Goal: Communication & Community: Connect with others

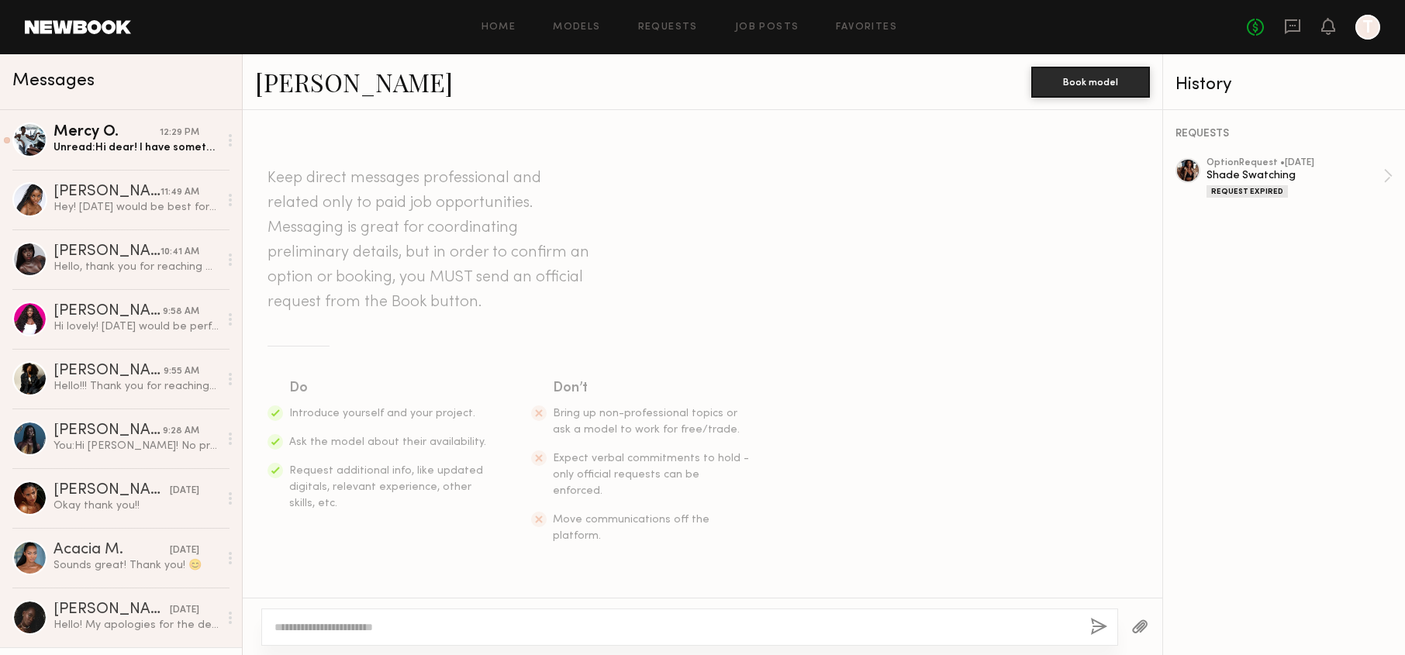
scroll to position [1563, 0]
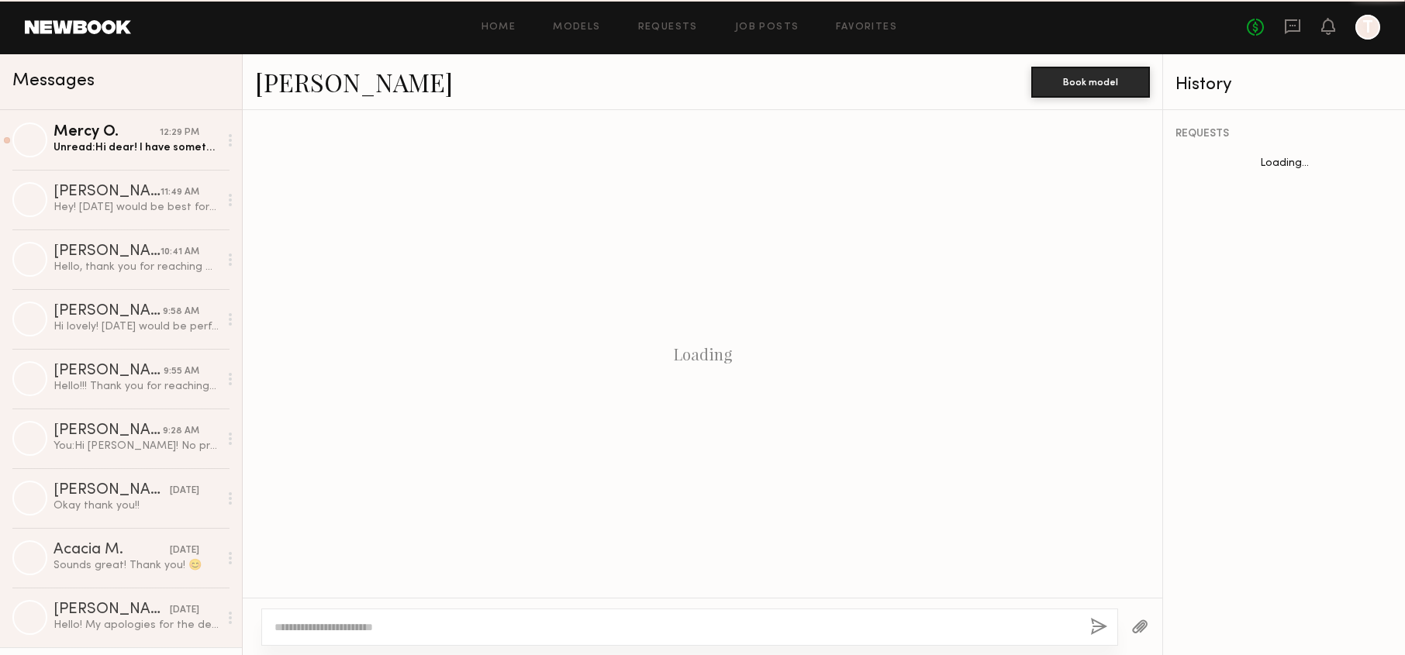
scroll to position [1563, 0]
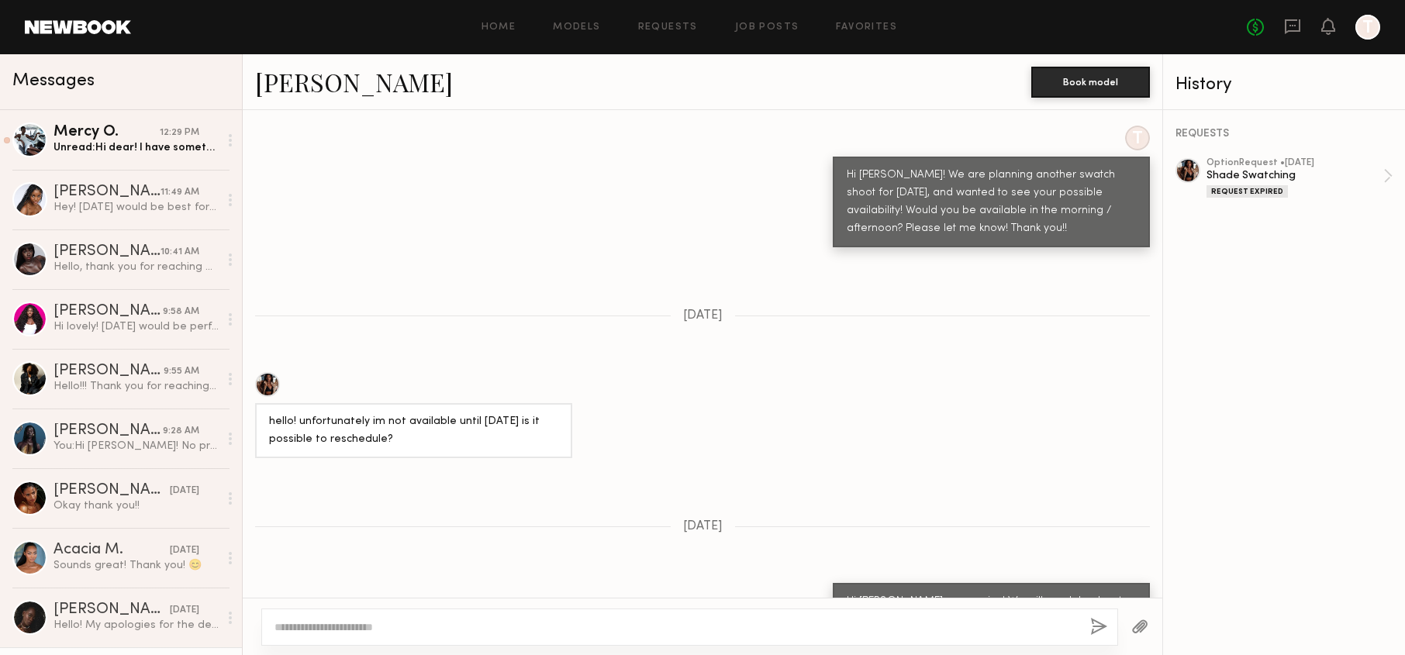
click at [135, 144] on div "Unread: Hi dear! I have something tomorrow until 3pm . Wednesday I’m available …" at bounding box center [135, 147] width 165 height 15
click at [140, 145] on div "Unread: Hi dear! I have something tomorrow until 3pm . Wednesday I’m available …" at bounding box center [135, 147] width 165 height 15
click at [131, 129] on div "Mercy O." at bounding box center [106, 133] width 106 height 16
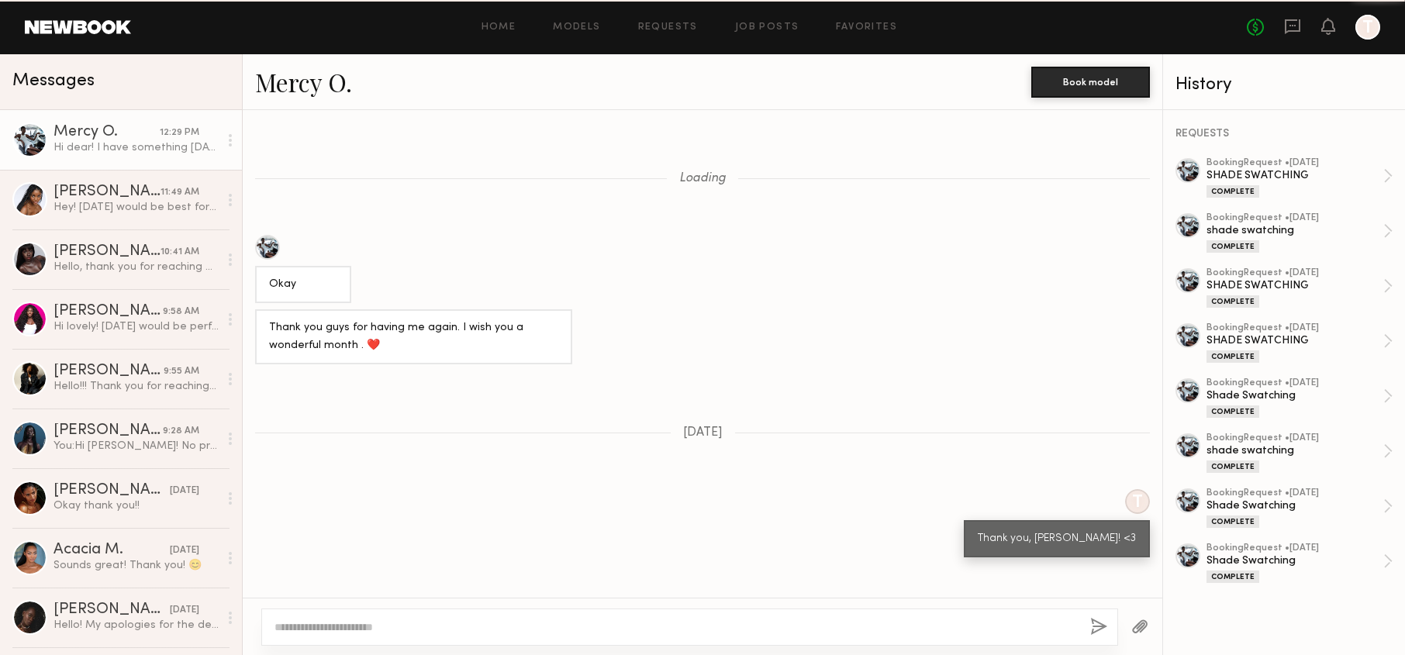
scroll to position [947, 0]
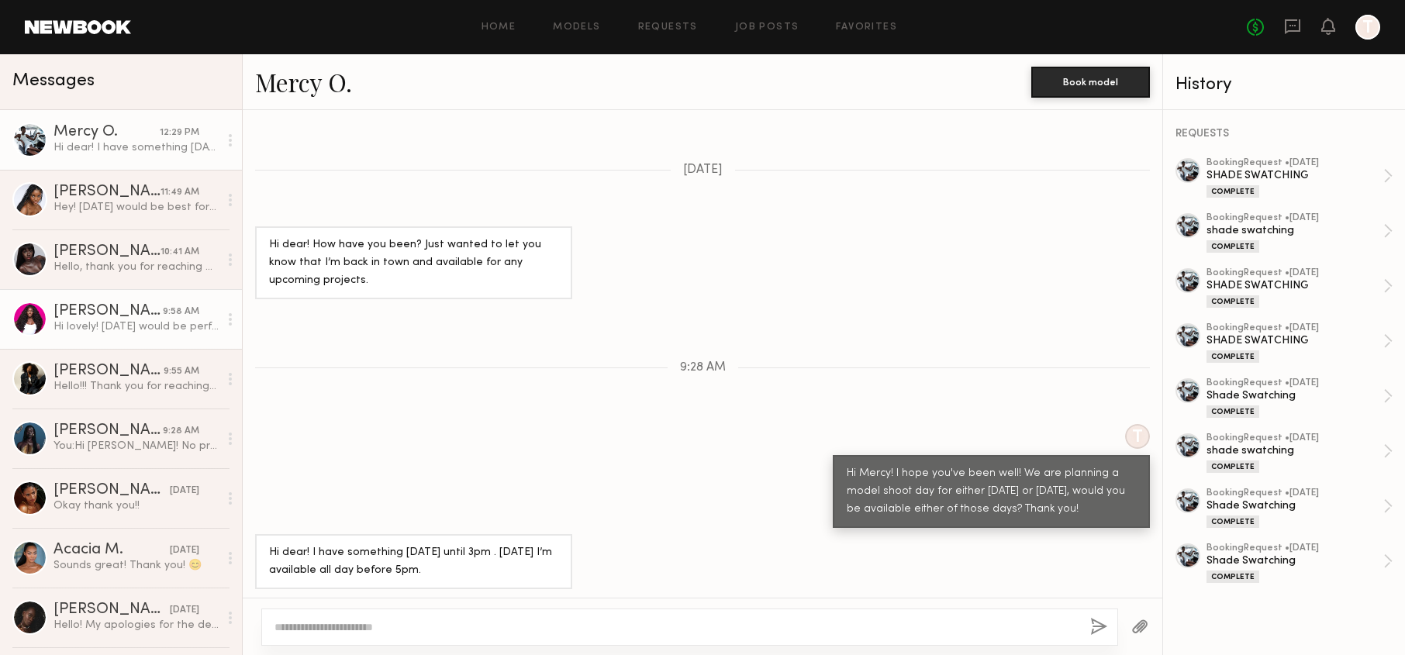
click at [131, 319] on div "Hi lovely! [DATE] would be perfect :)" at bounding box center [135, 326] width 165 height 15
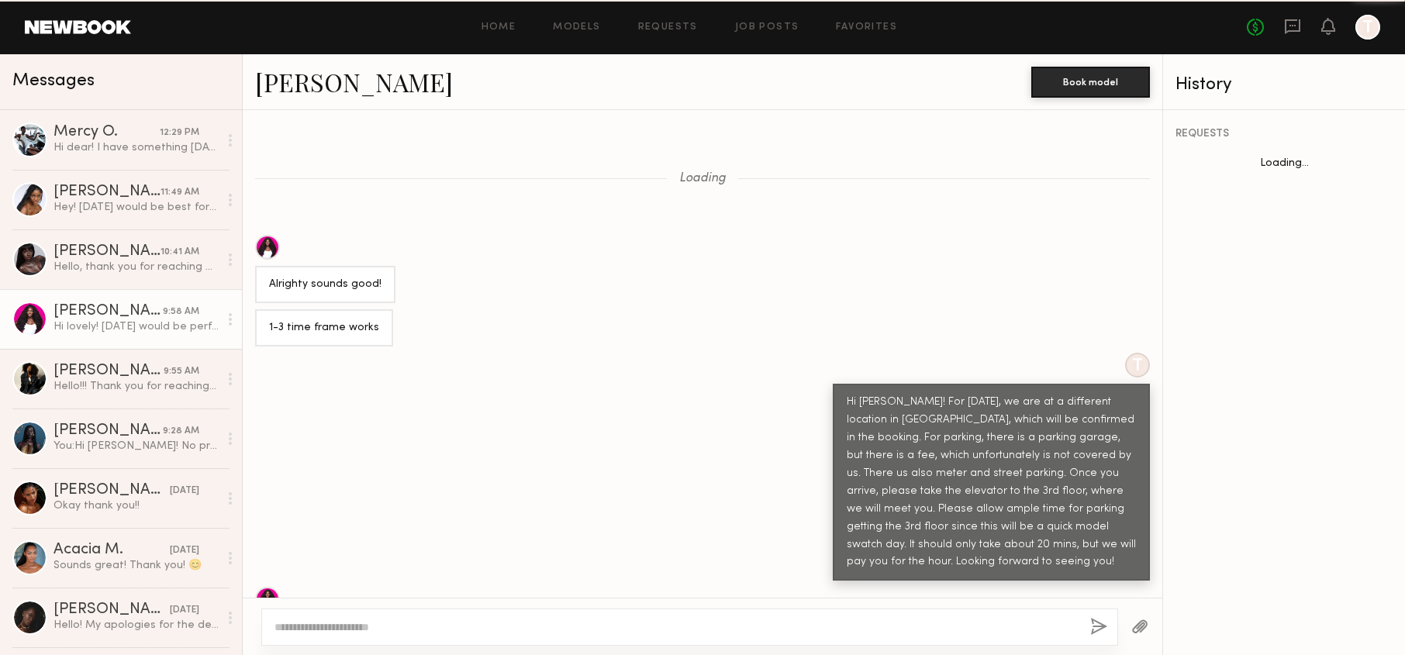
scroll to position [847, 0]
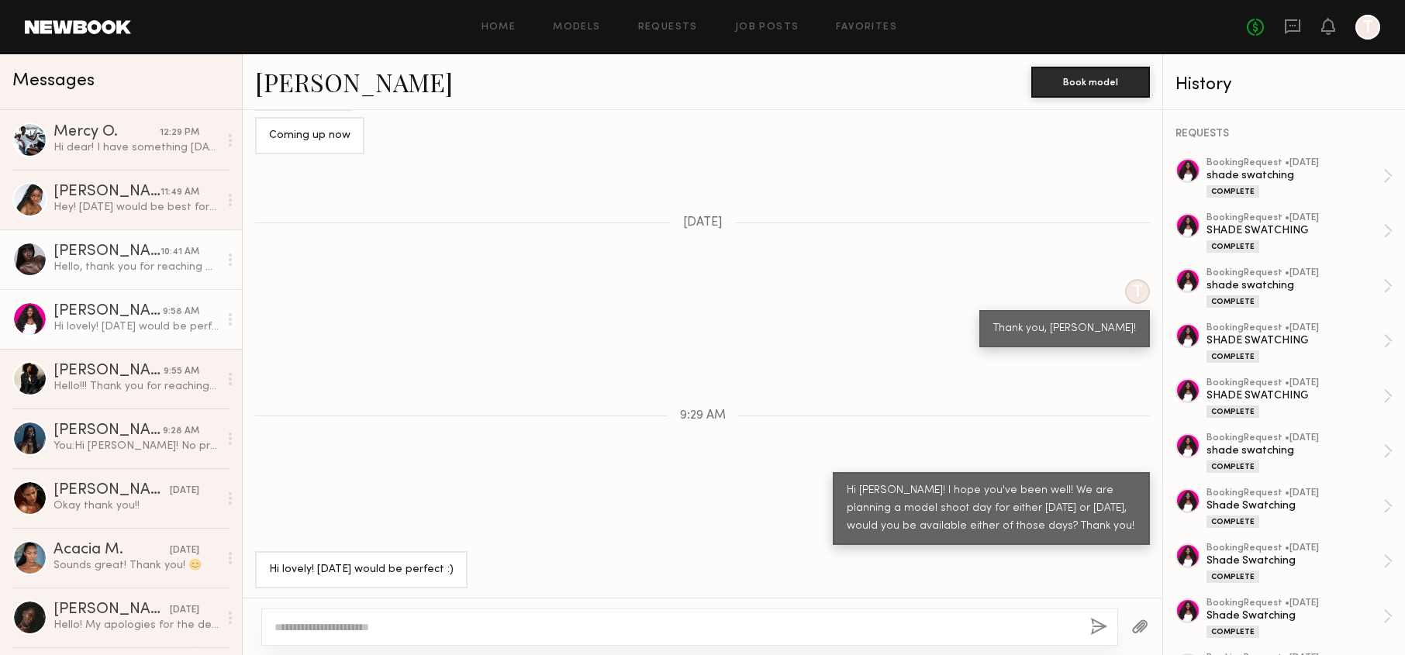
click at [129, 260] on div "Hello, thank you for reaching out! Unfortunately I’m out of town until [DATE]" at bounding box center [135, 267] width 165 height 15
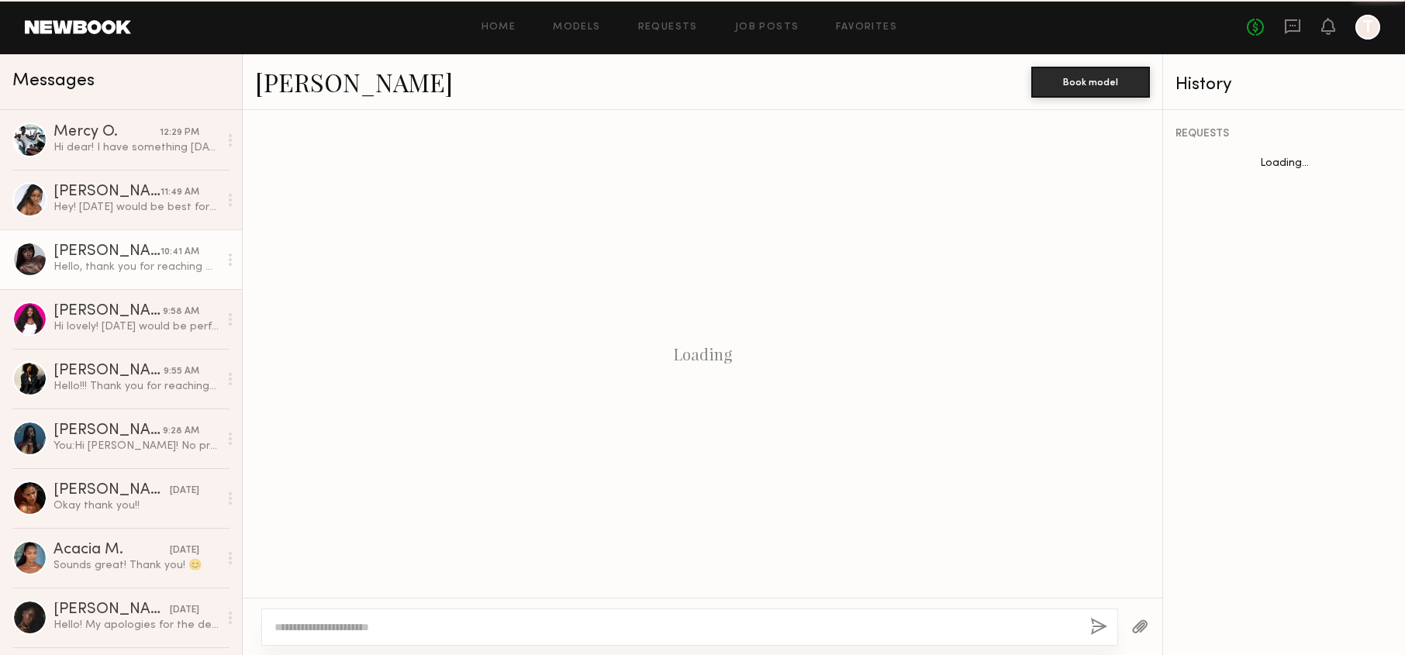
scroll to position [1134, 0]
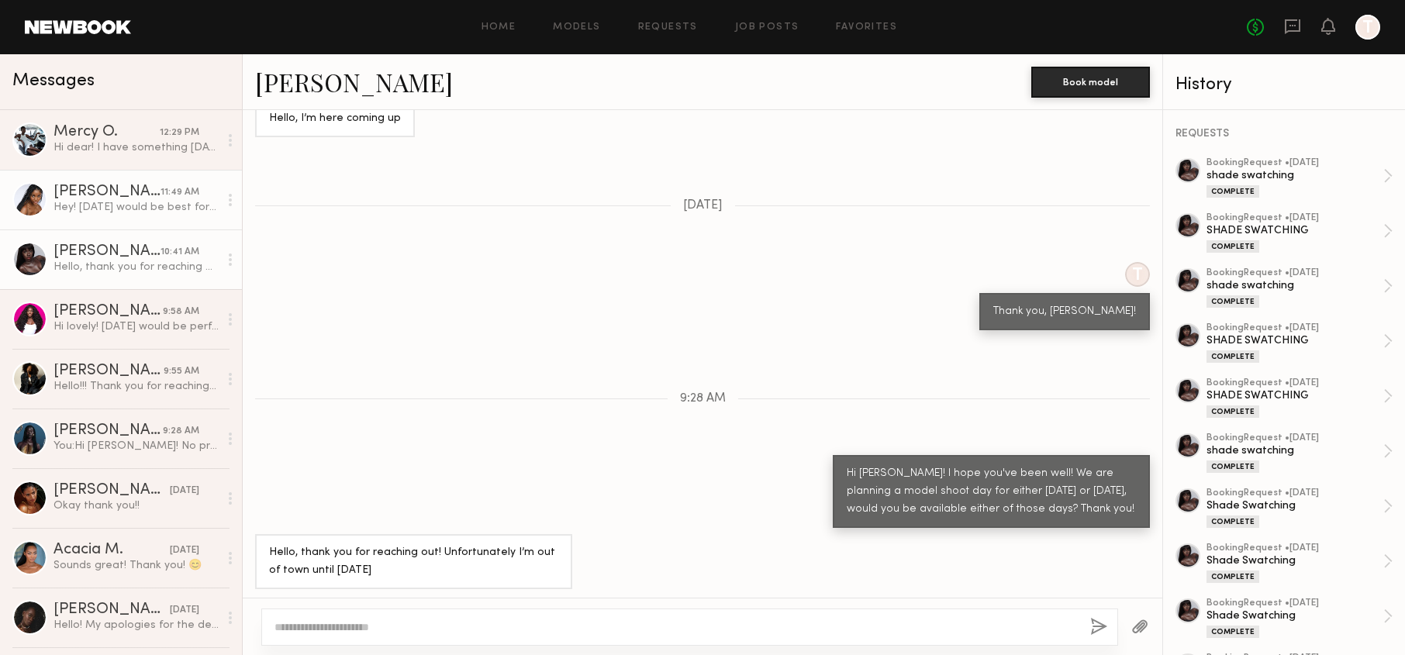
click at [127, 212] on div "Hey! [DATE] would be best for me but I could make [DATE] work as well" at bounding box center [135, 207] width 165 height 15
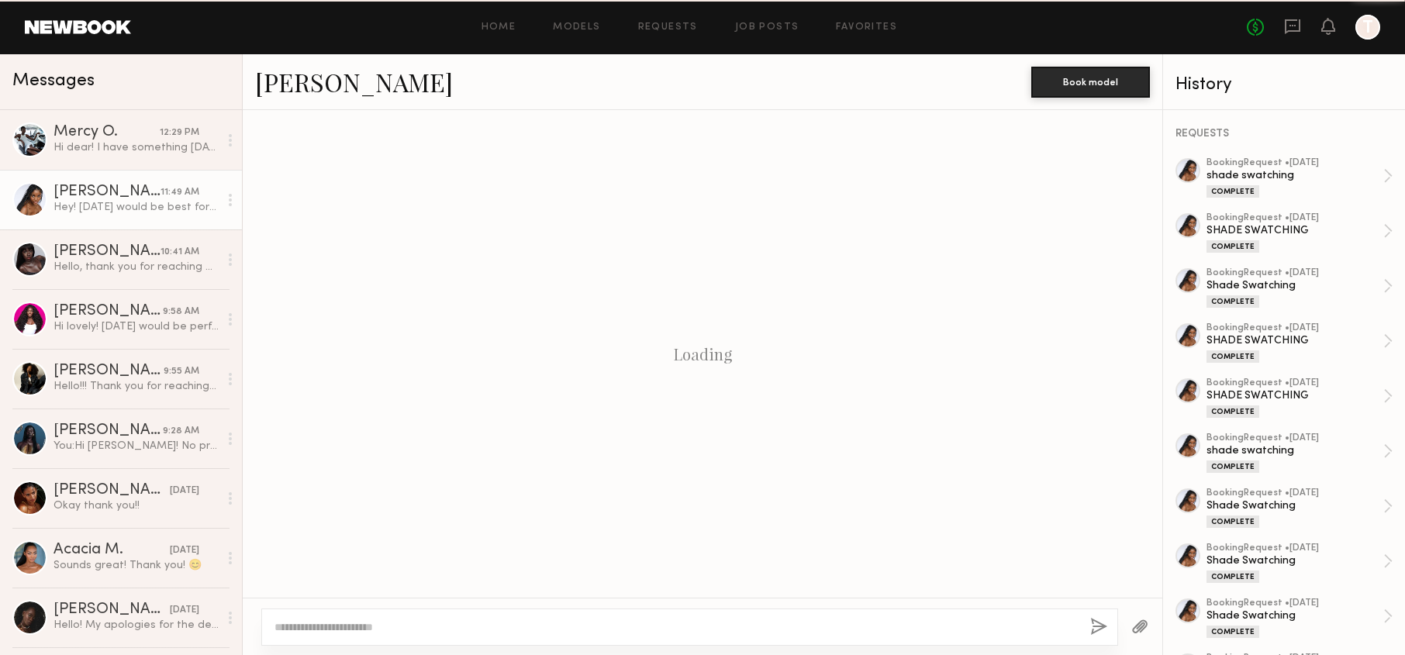
scroll to position [1003, 0]
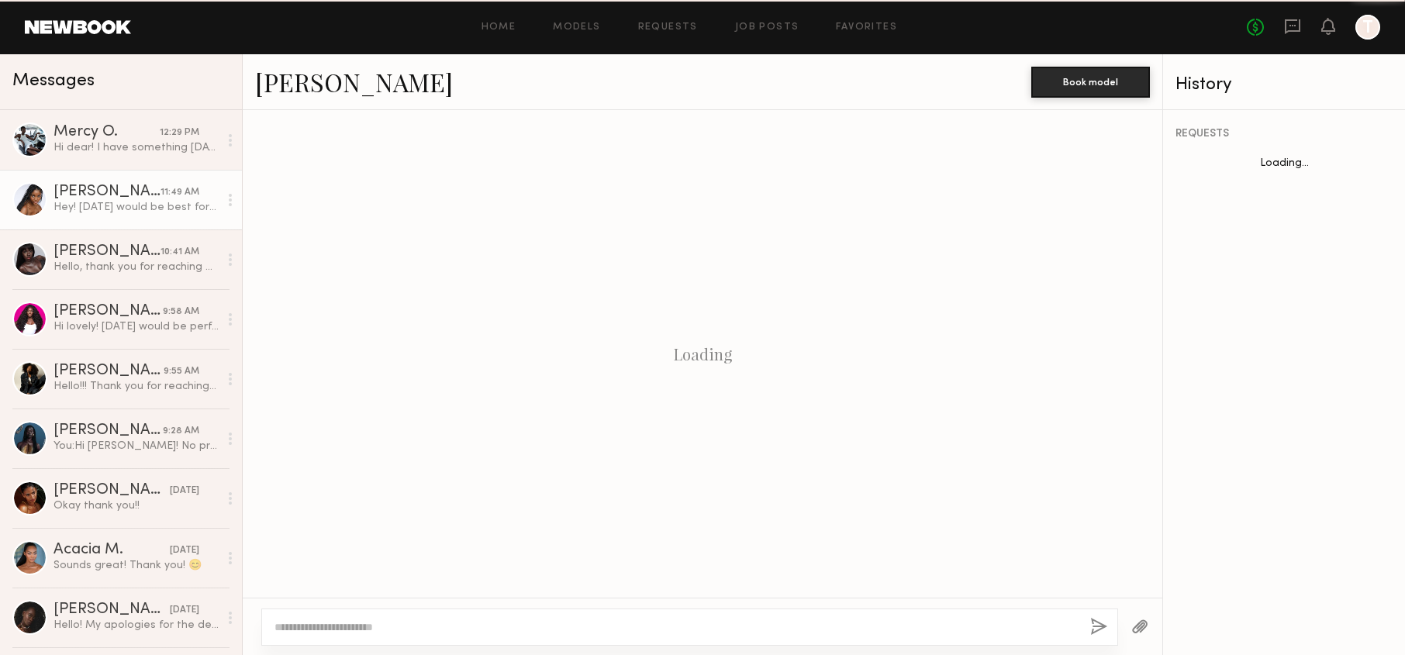
scroll to position [1003, 0]
